Goal: Task Accomplishment & Management: Use online tool/utility

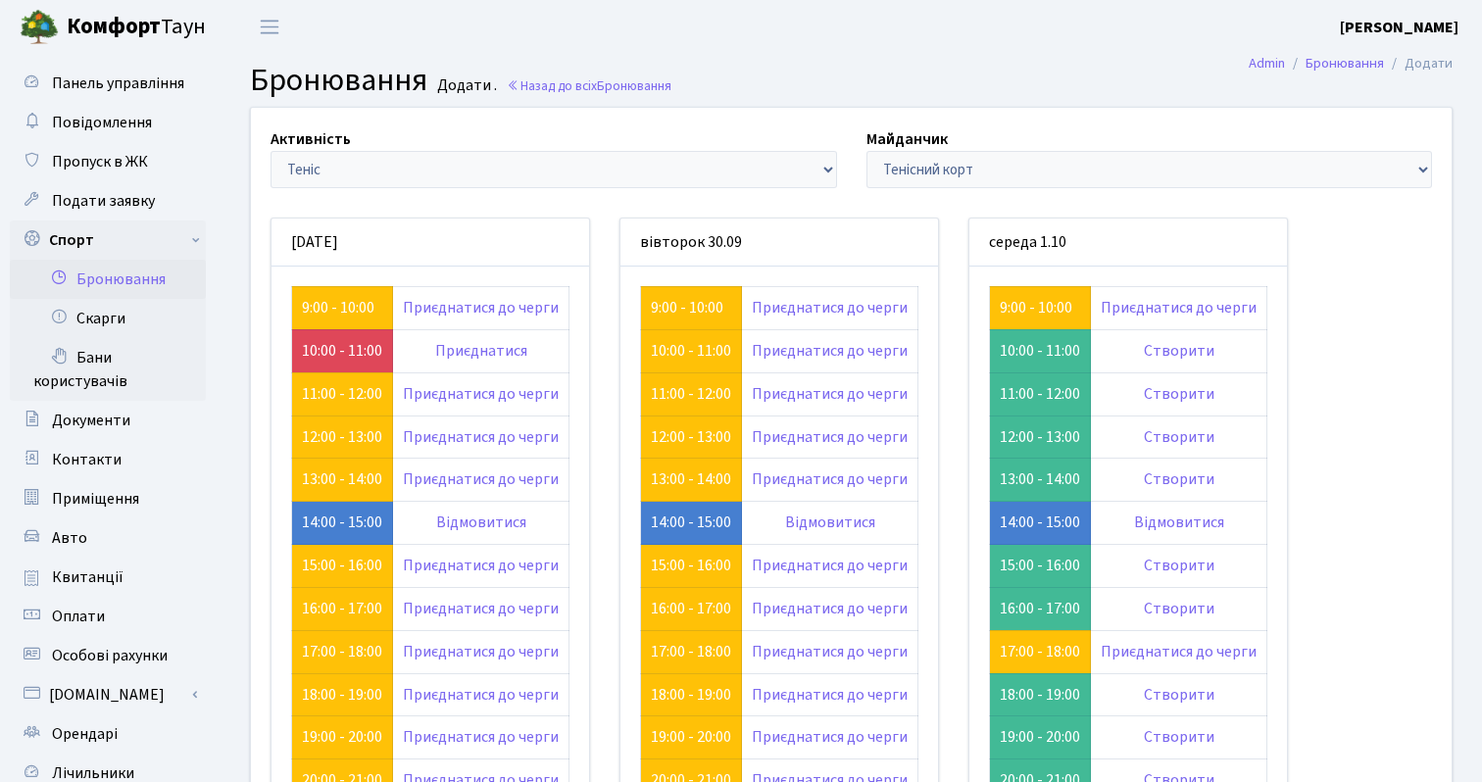
scroll to position [139, 0]
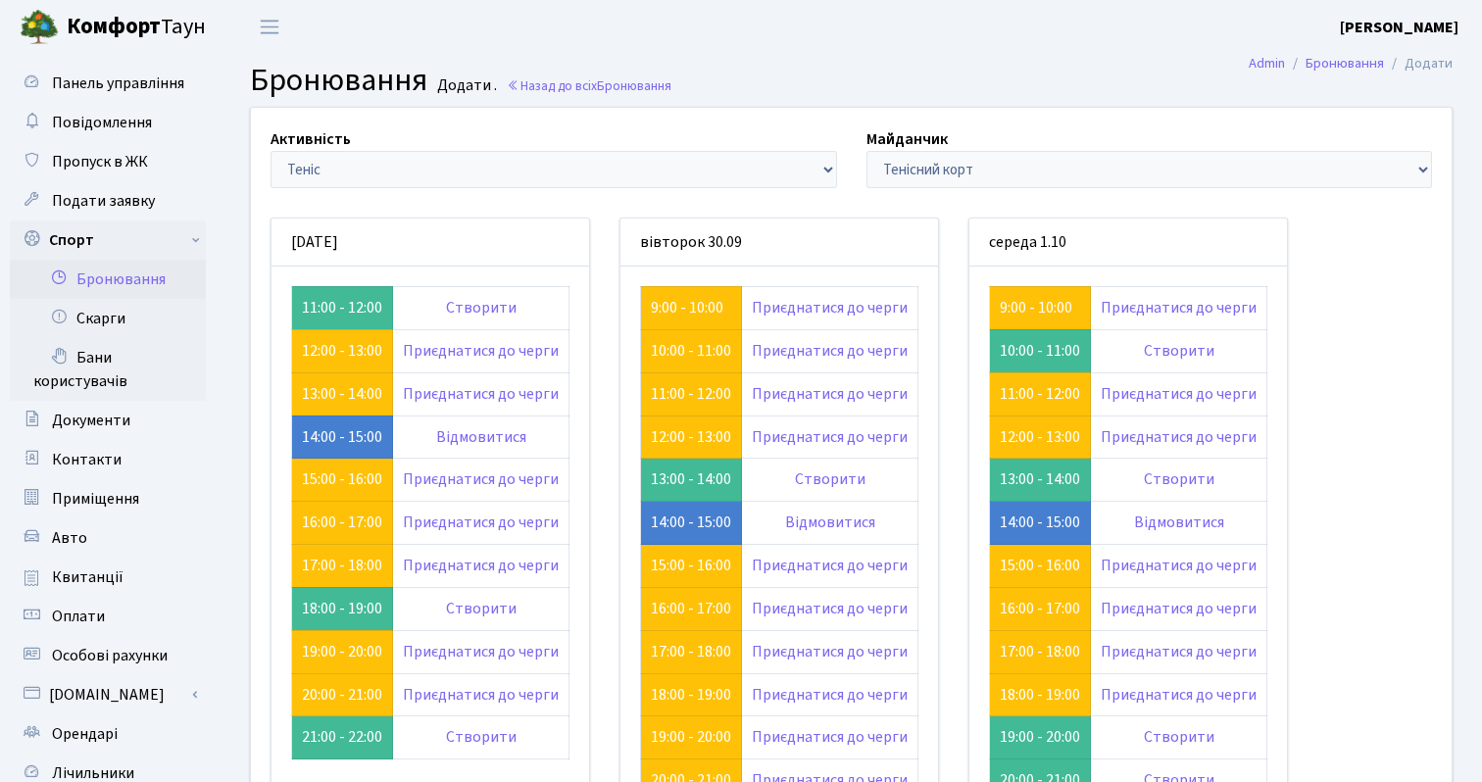
scroll to position [139, 0]
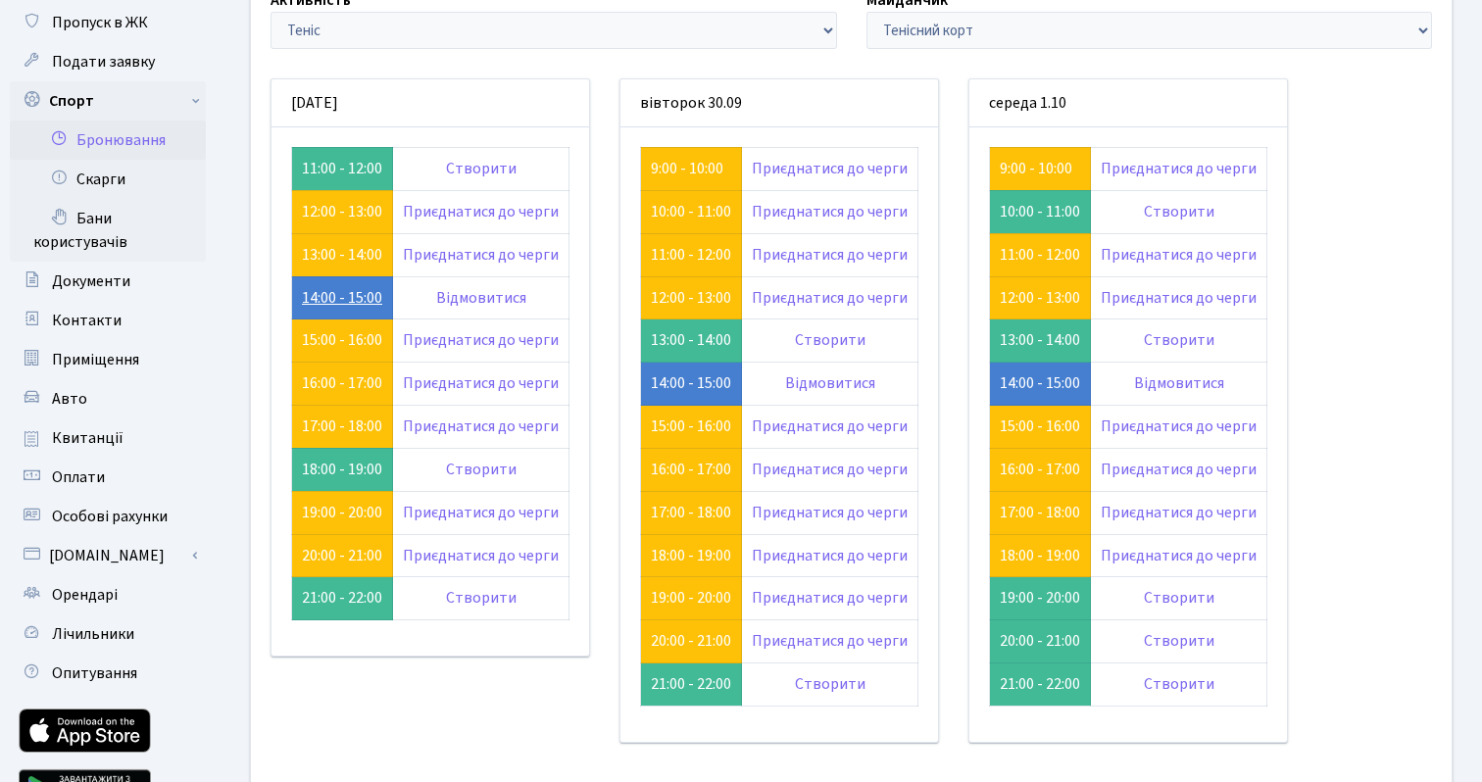
click at [329, 292] on link "14:00 - 15:00" at bounding box center [342, 298] width 80 height 22
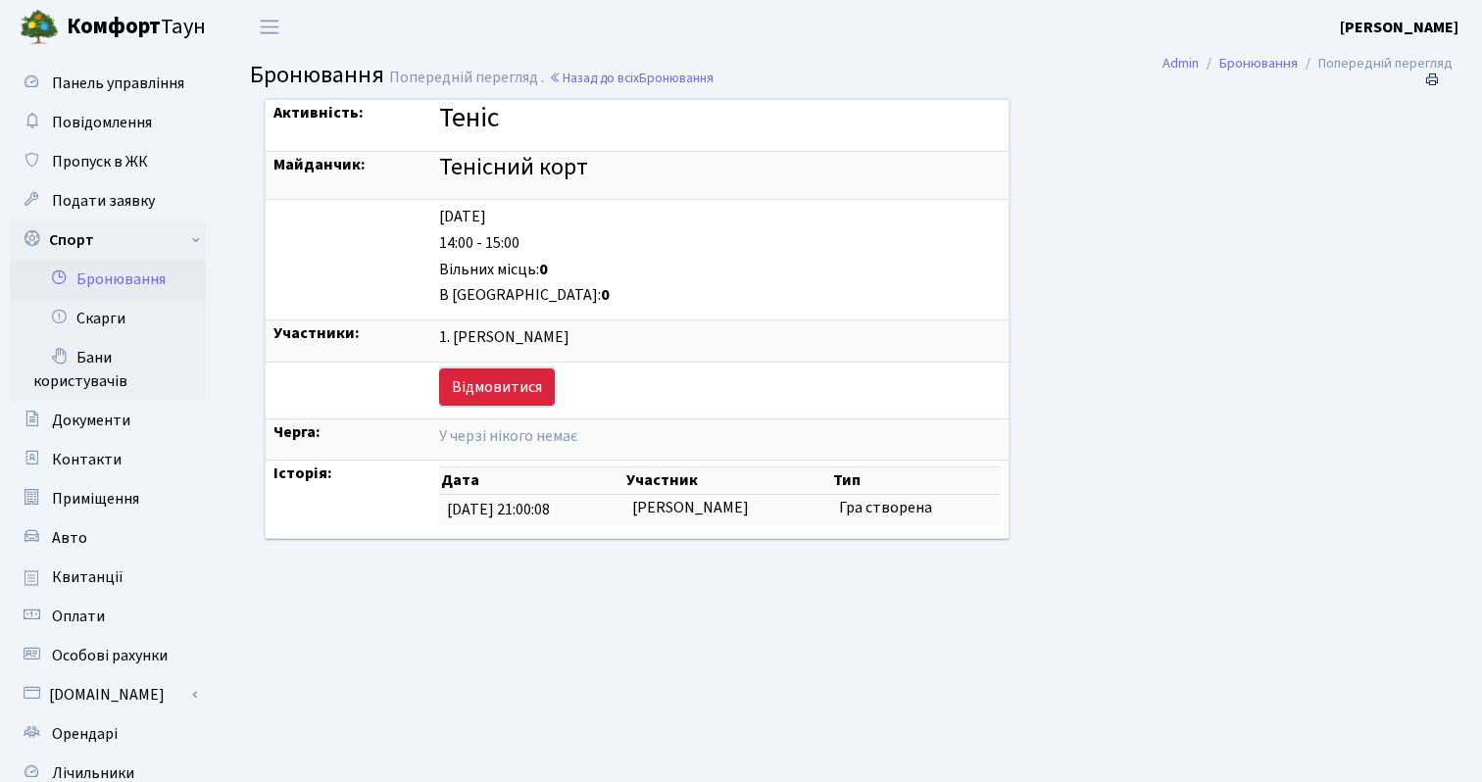
click at [454, 382] on link "Відмовитися" at bounding box center [497, 386] width 116 height 37
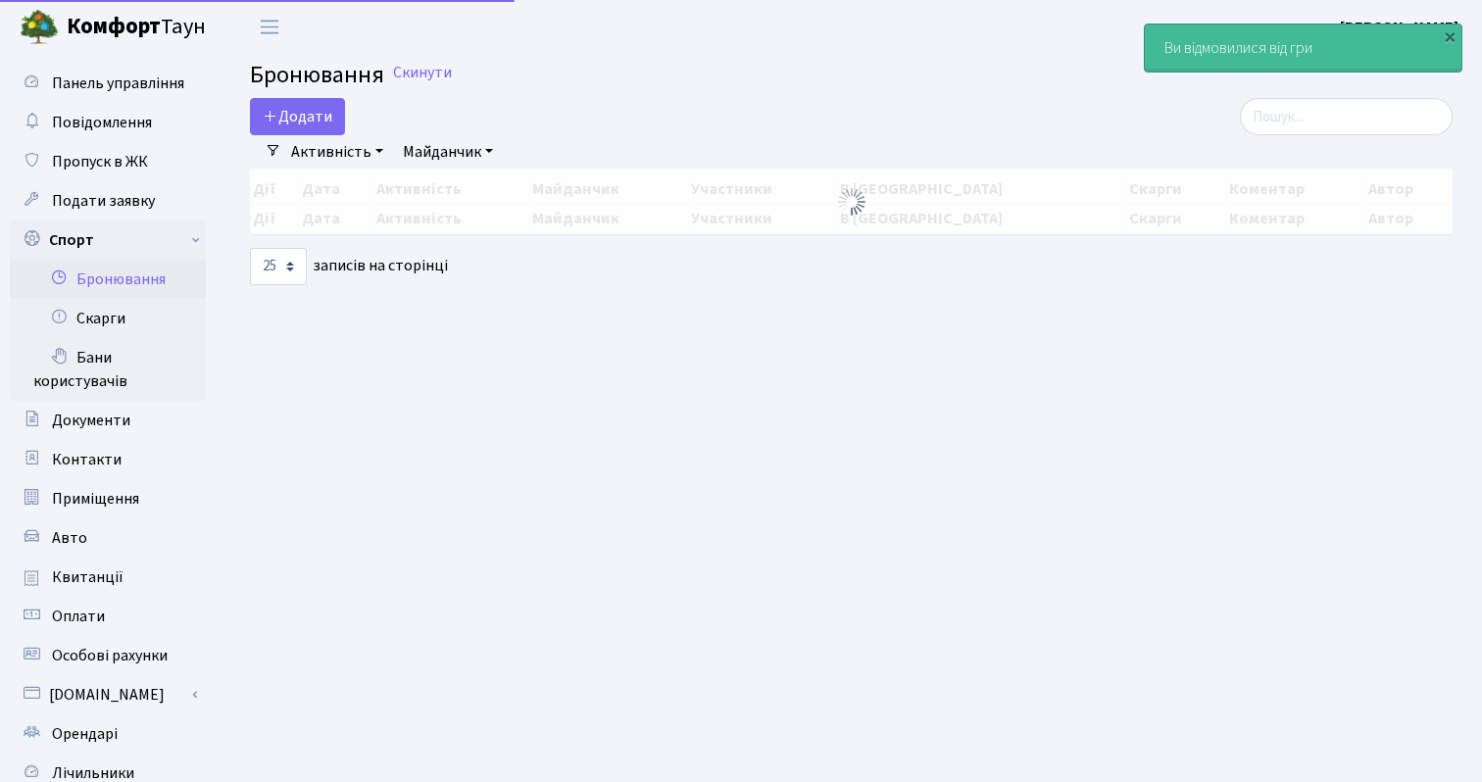
select select "25"
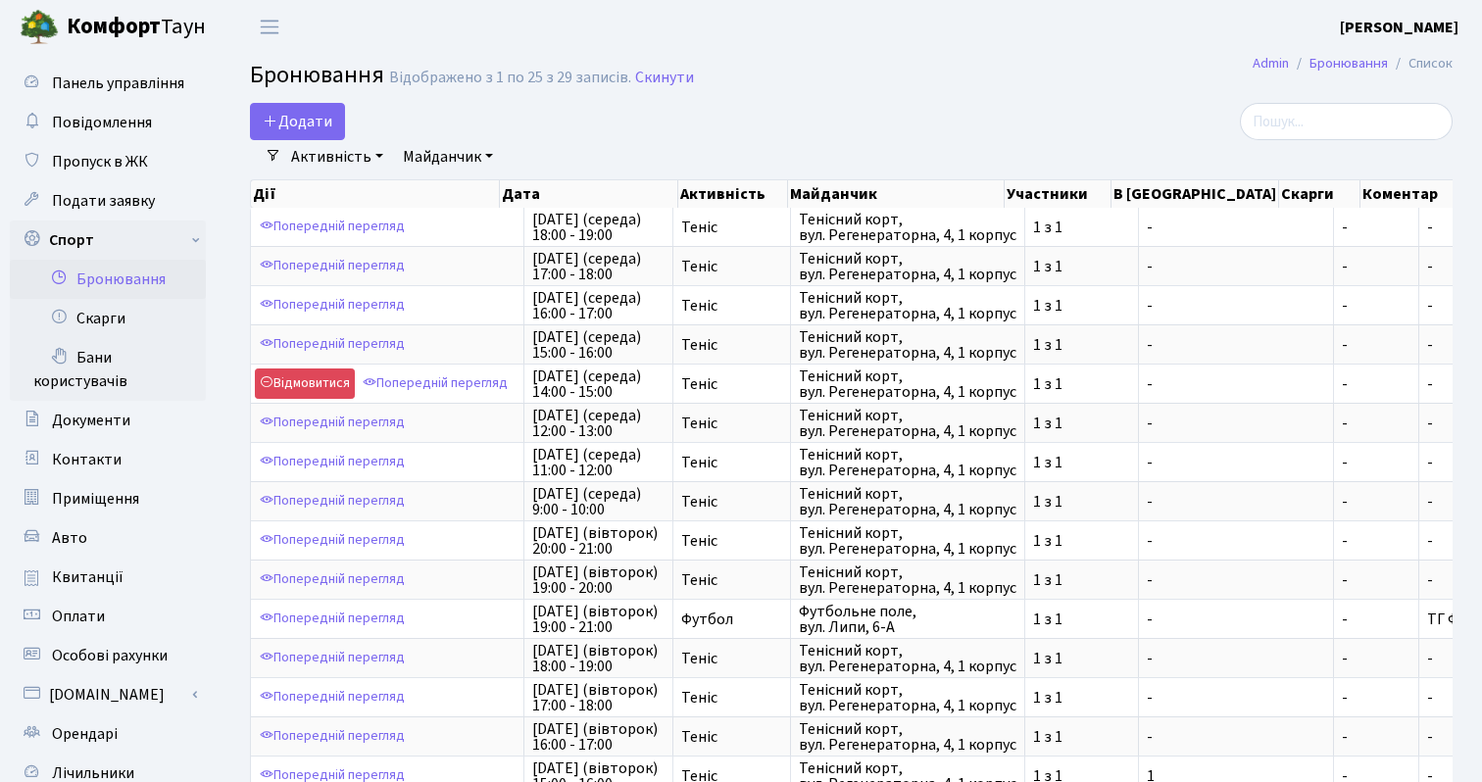
click at [109, 281] on link "Бронювання" at bounding box center [108, 279] width 196 height 39
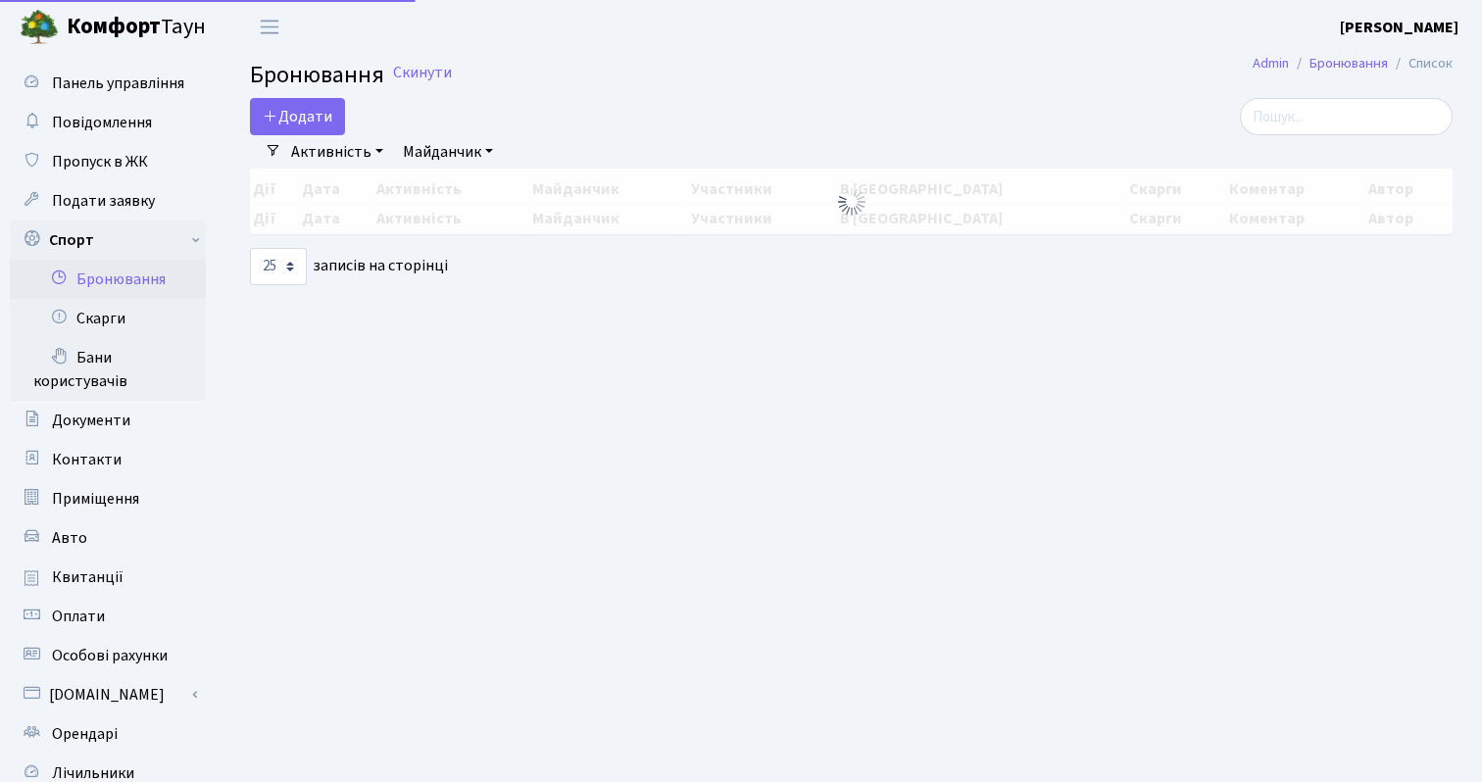
select select "25"
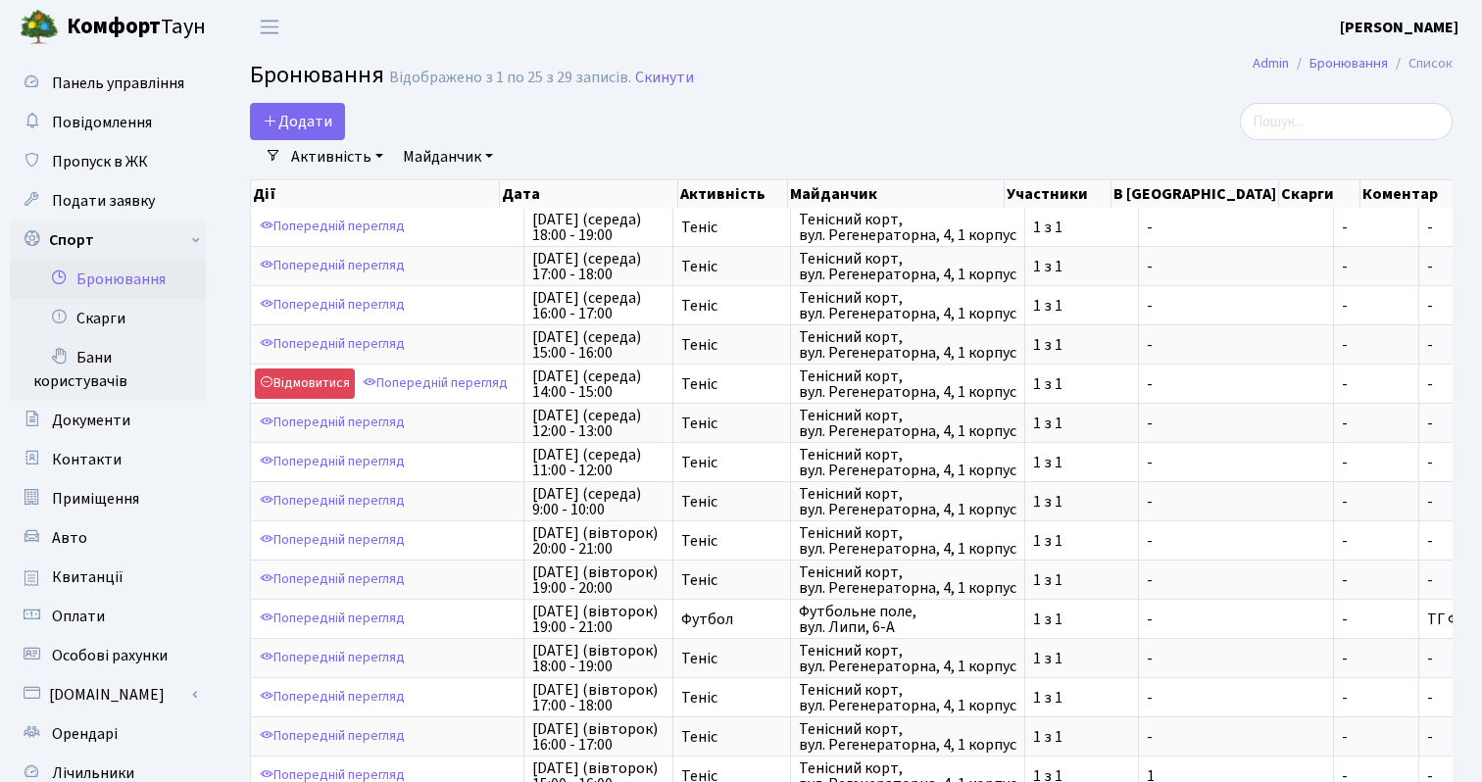
click at [313, 159] on link "Активність" at bounding box center [337, 156] width 108 height 33
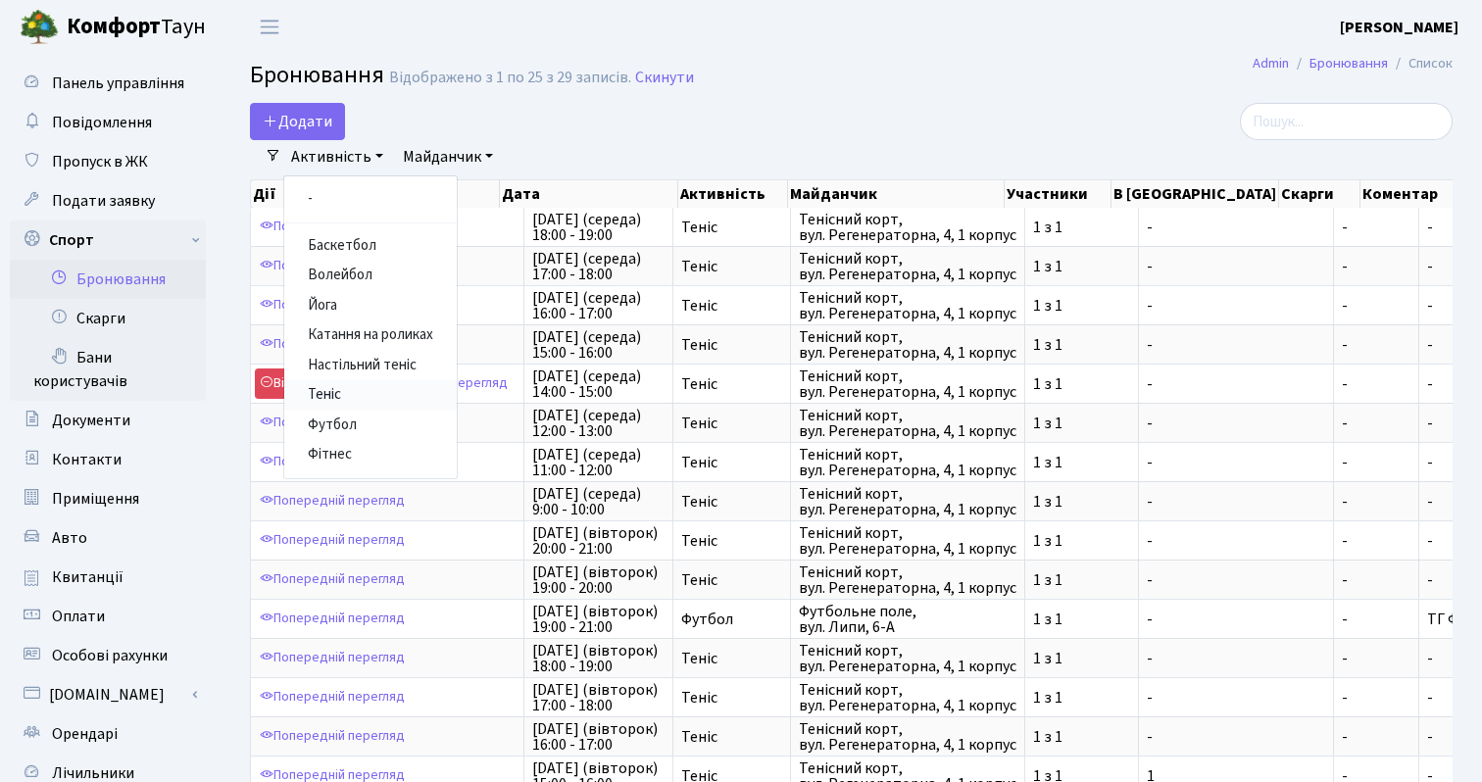
click at [341, 396] on link "Теніс" at bounding box center [370, 395] width 172 height 30
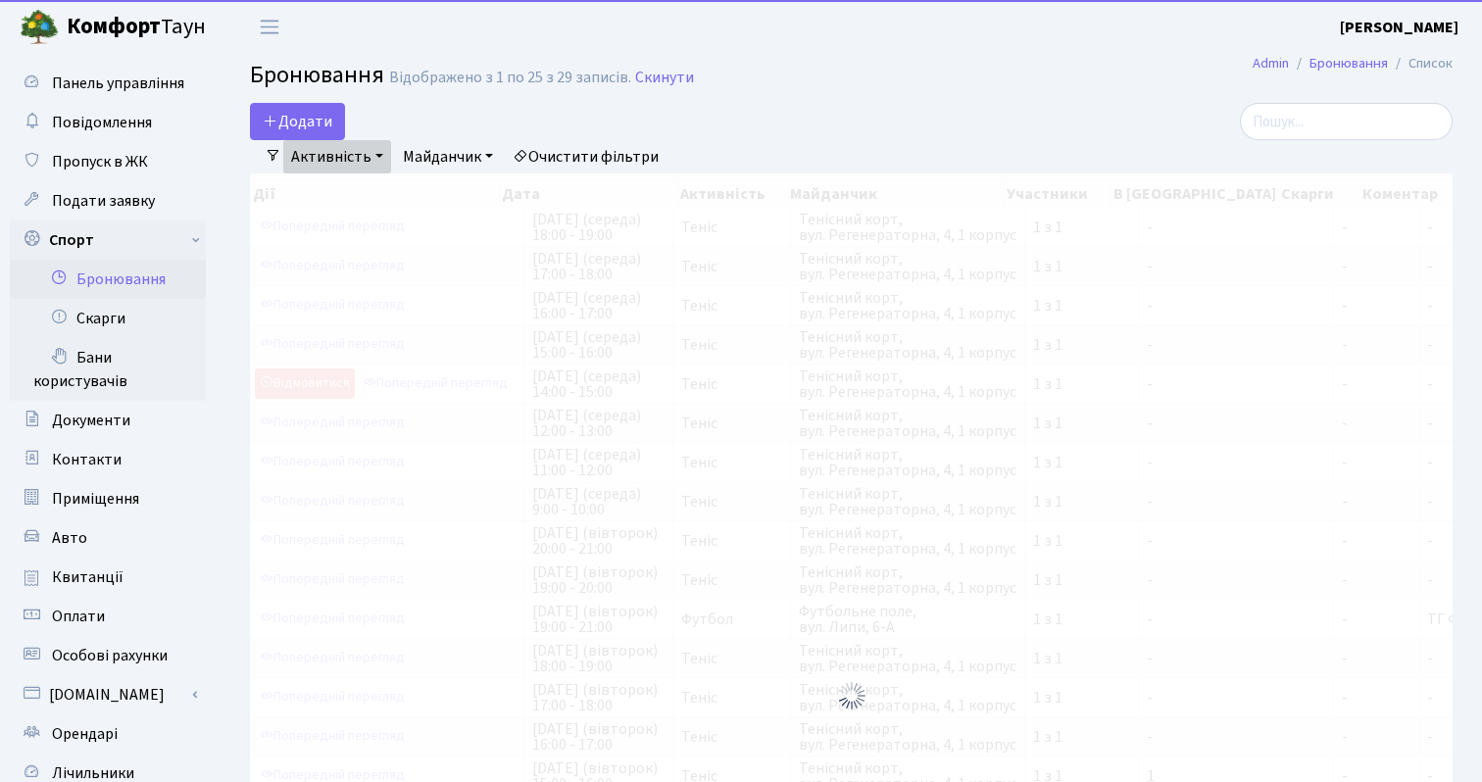
click at [431, 160] on link "Майданчик" at bounding box center [448, 156] width 106 height 33
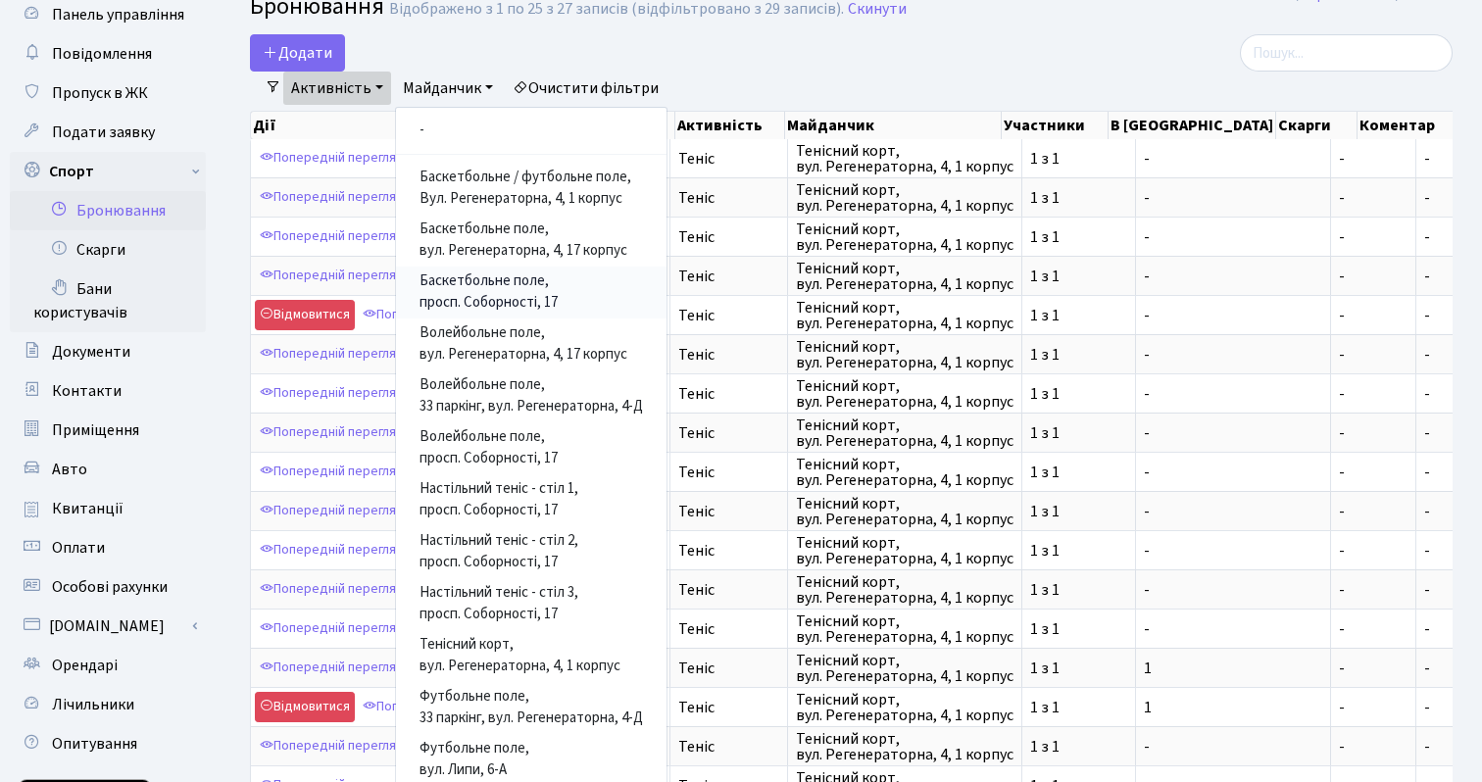
scroll to position [75, 0]
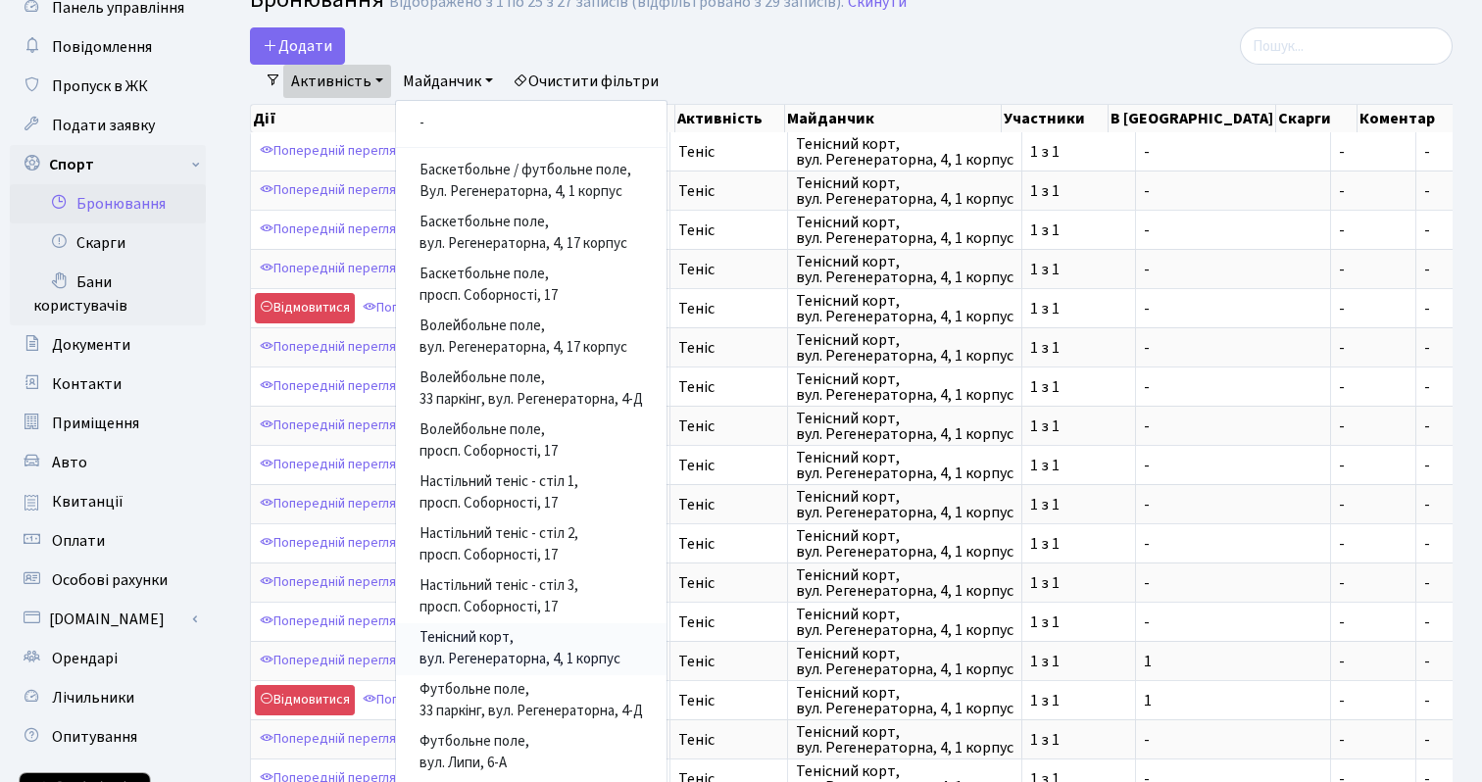
click at [501, 651] on link "Тенісний корт, вул. Регенераторна, 4, 1 корпус" at bounding box center [531, 649] width 270 height 52
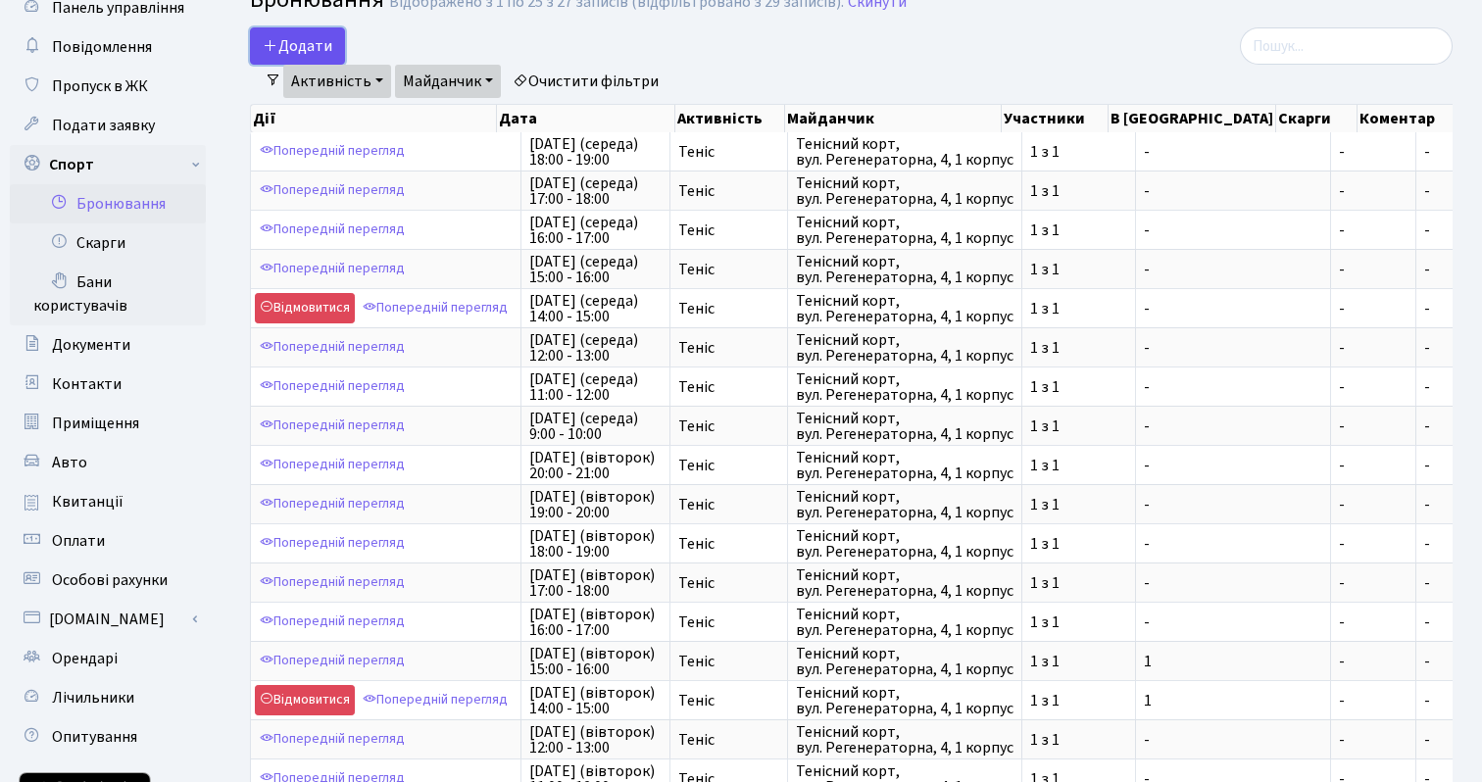
click at [291, 48] on button "Додати" at bounding box center [297, 45] width 95 height 37
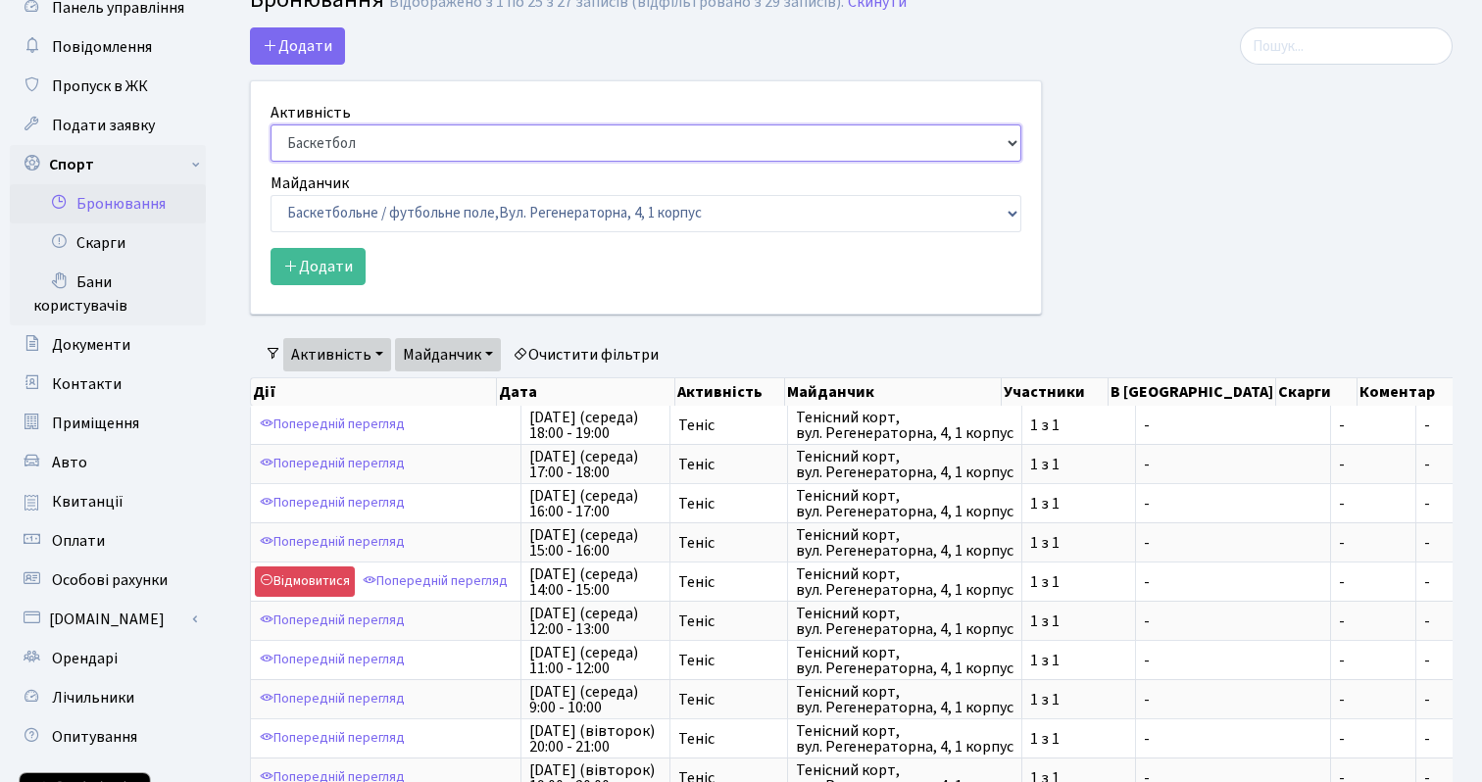
click at [337, 140] on select "Баскетбол Волейбол Йога Катання на роликах Настільний теніс [PERSON_NAME] Фітнес" at bounding box center [645, 142] width 751 height 37
select select "1"
click at [270, 124] on select "Баскетбол Волейбол Йога Катання на роликах Настільний теніс [PERSON_NAME] Фітнес" at bounding box center [645, 142] width 751 height 37
click at [351, 212] on select "Баскетбольне / футбольне поле, [GEOGRAPHIC_DATA]. [STREET_ADDRESS]. [STREET_ADD…" at bounding box center [645, 213] width 751 height 37
select select "1"
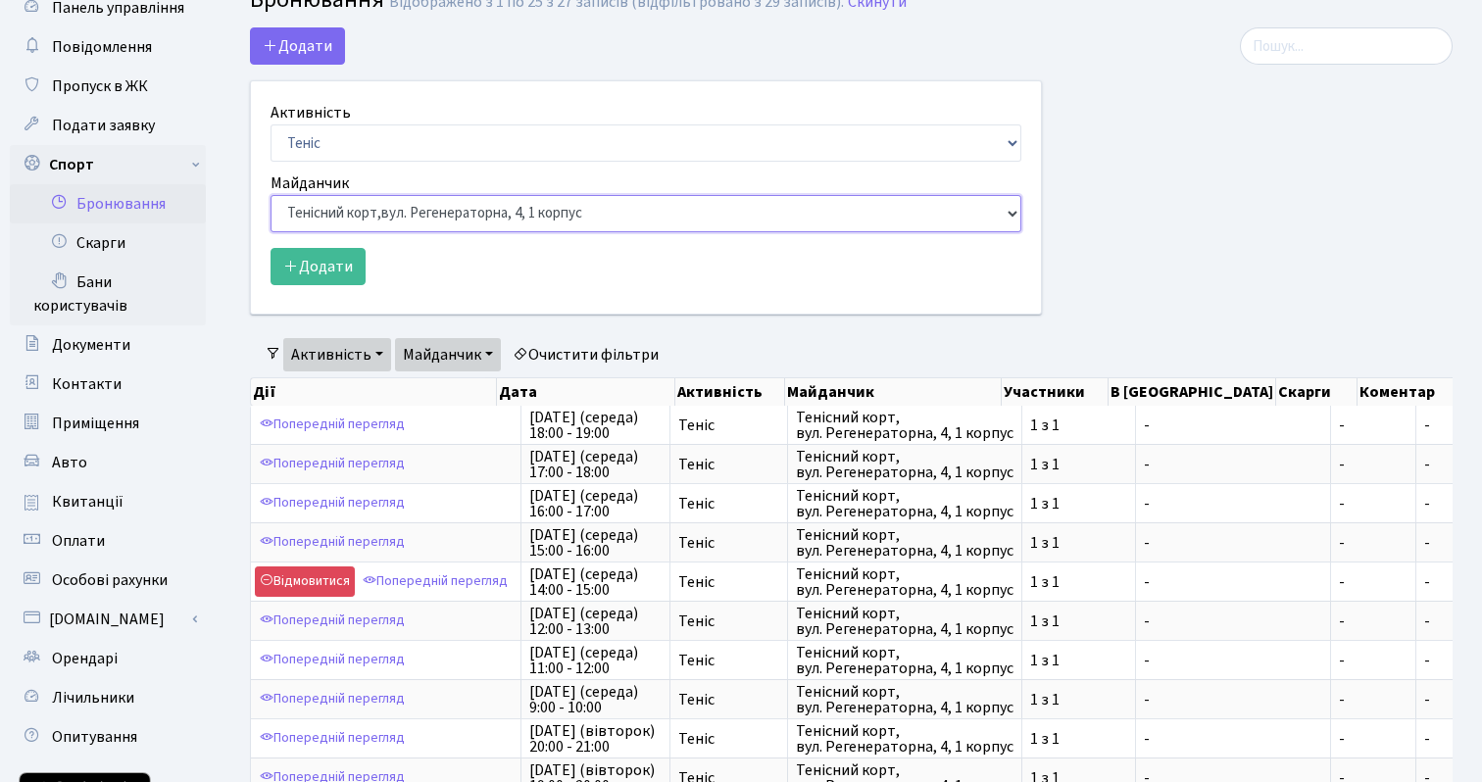
click at [270, 195] on select "Баскетбольне / футбольне поле, [GEOGRAPHIC_DATA]. [STREET_ADDRESS]. [STREET_ADD…" at bounding box center [645, 213] width 751 height 37
click at [323, 273] on button "Додати" at bounding box center [317, 266] width 95 height 37
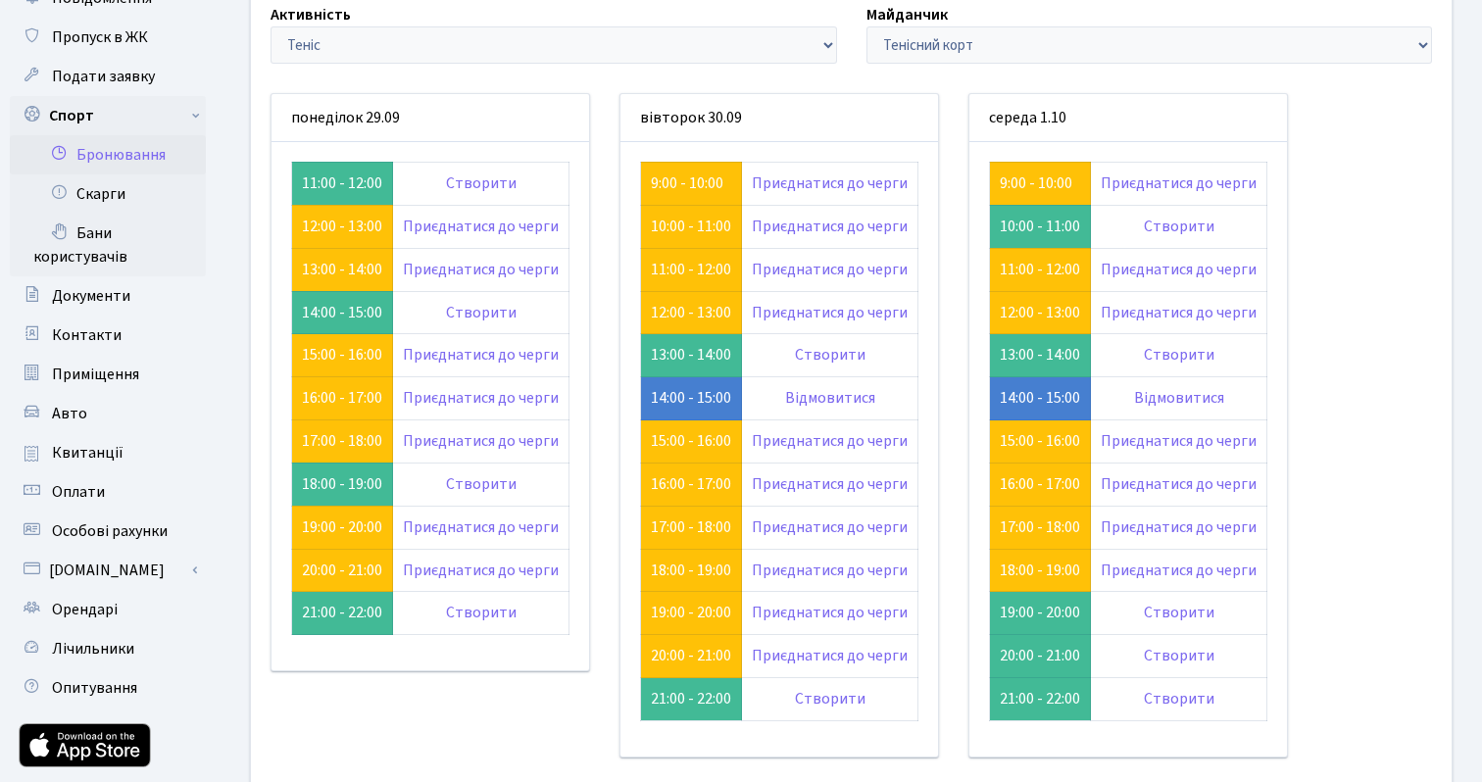
scroll to position [86, 0]
